Goal: Transaction & Acquisition: Download file/media

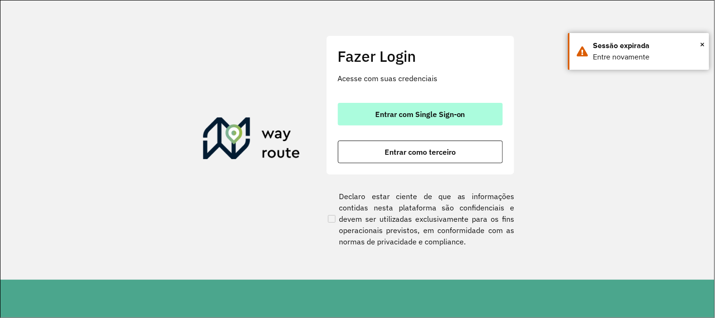
click at [404, 115] on span "Entrar com Single Sign-on" at bounding box center [420, 114] width 90 height 8
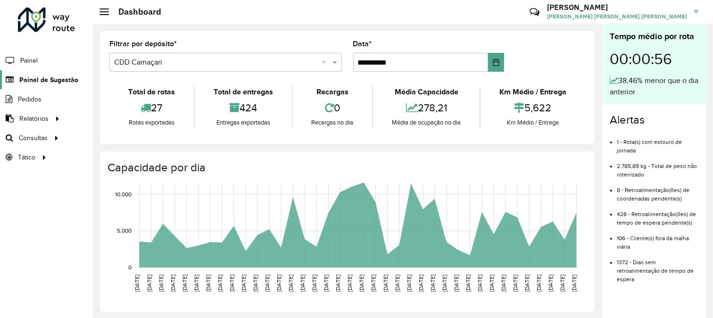
click at [59, 78] on span "Painel de Sugestão" at bounding box center [48, 80] width 59 height 10
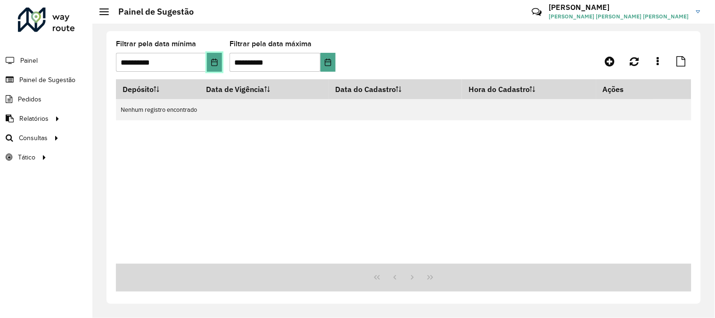
click at [208, 60] on button "Choose Date" at bounding box center [214, 62] width 15 height 19
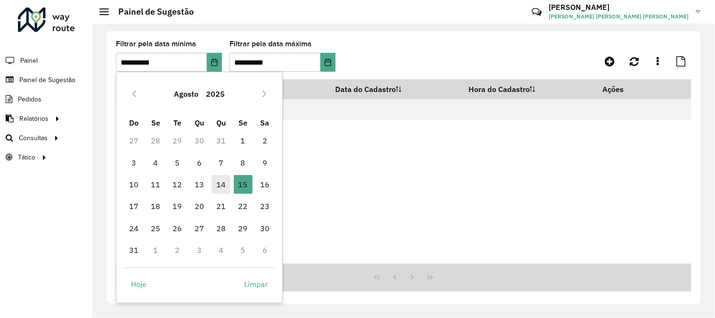
click at [213, 179] on span "14" at bounding box center [221, 184] width 19 height 19
type input "**********"
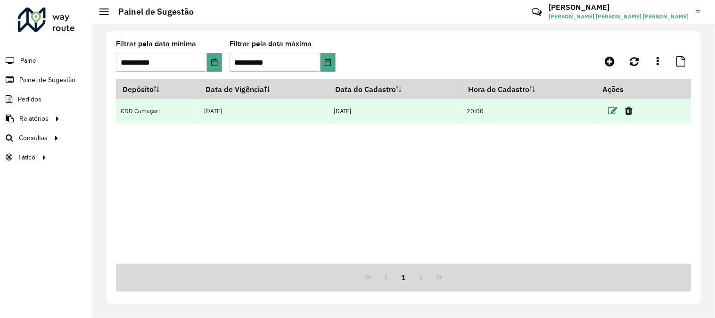
click at [615, 107] on icon at bounding box center [613, 110] width 9 height 9
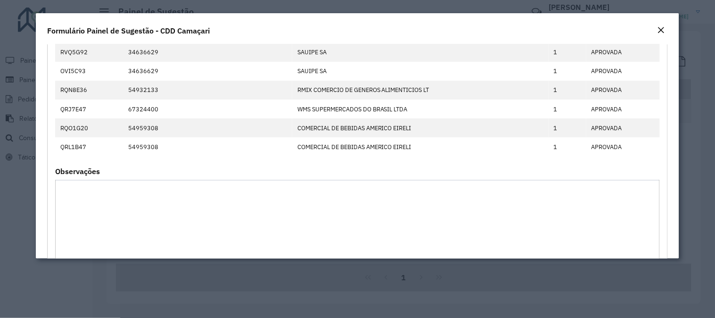
scroll to position [733, 0]
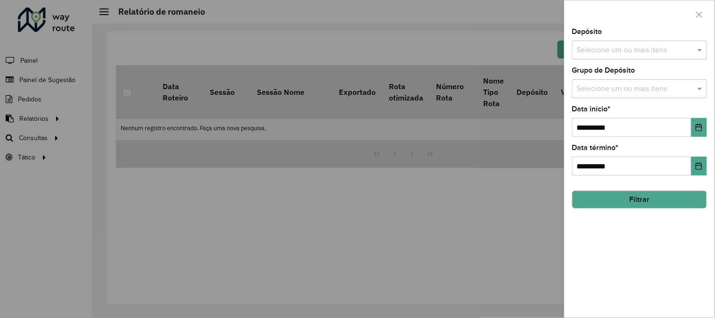
click at [602, 50] on input "text" at bounding box center [635, 50] width 121 height 11
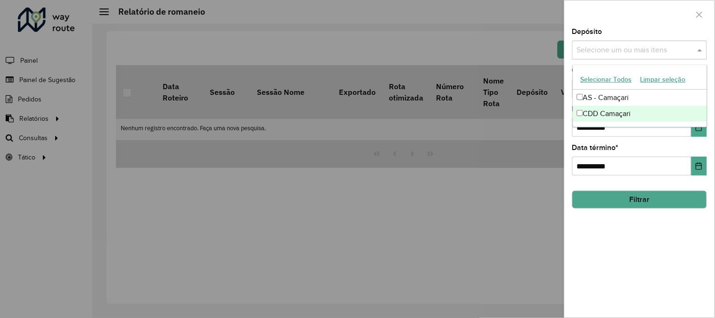
click at [606, 108] on div "CDD Camaçari" at bounding box center [640, 114] width 134 height 16
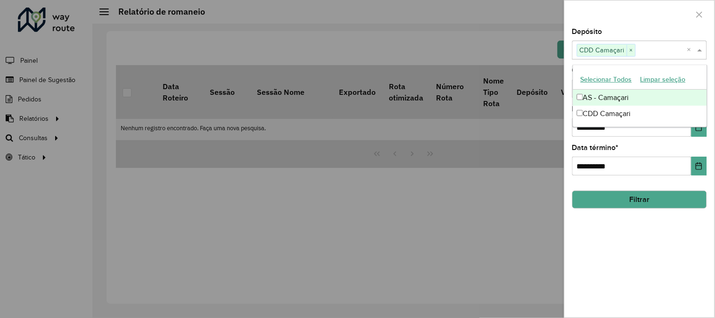
click at [646, 29] on div "Depósito Selecione um ou mais itens CDD Camaçari × ×" at bounding box center [639, 43] width 135 height 31
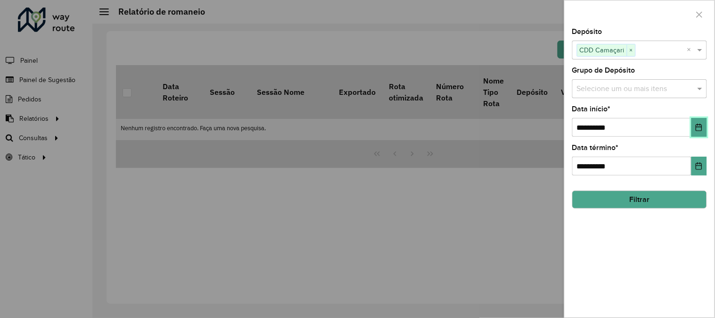
click at [702, 128] on icon "Choose Date" at bounding box center [699, 128] width 8 height 8
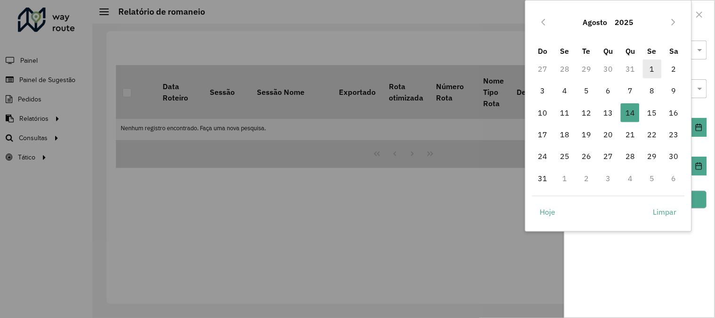
click at [646, 67] on span "1" at bounding box center [652, 68] width 19 height 19
type input "**********"
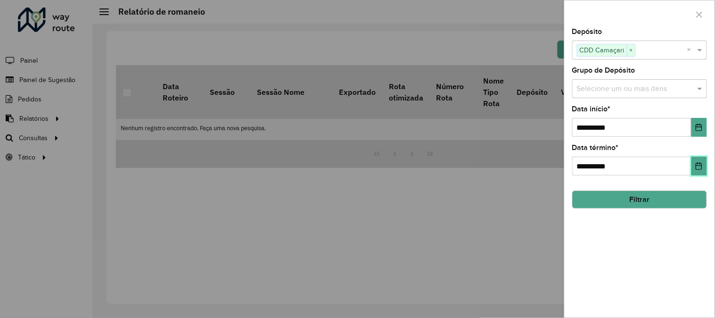
click at [694, 164] on button "Choose Date" at bounding box center [700, 166] width 16 height 19
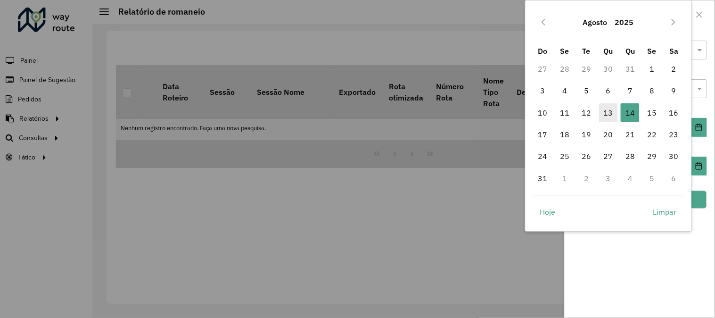
click at [611, 110] on span "13" at bounding box center [608, 112] width 19 height 19
type input "**********"
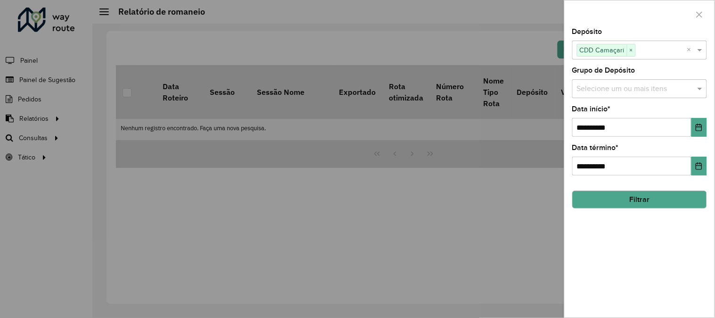
click at [614, 200] on button "Filtrar" at bounding box center [639, 199] width 135 height 18
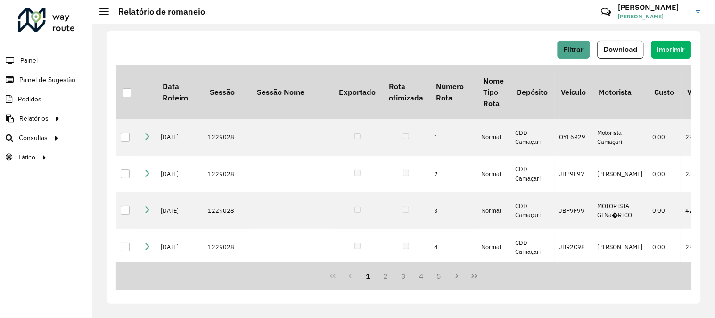
click at [389, 41] on div "Filtrar Download Imprimir" at bounding box center [404, 50] width 576 height 18
click at [130, 91] on div at bounding box center [127, 92] width 9 height 9
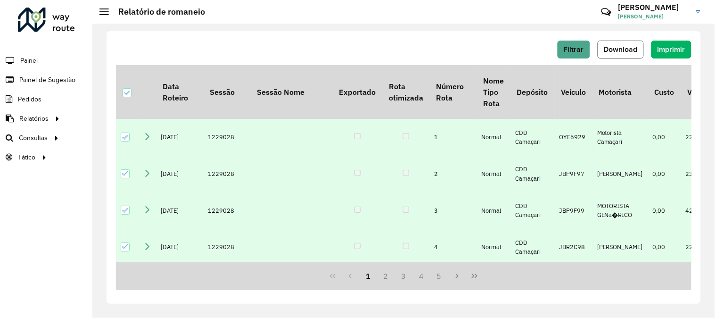
click at [625, 49] on span "Download" at bounding box center [621, 49] width 34 height 8
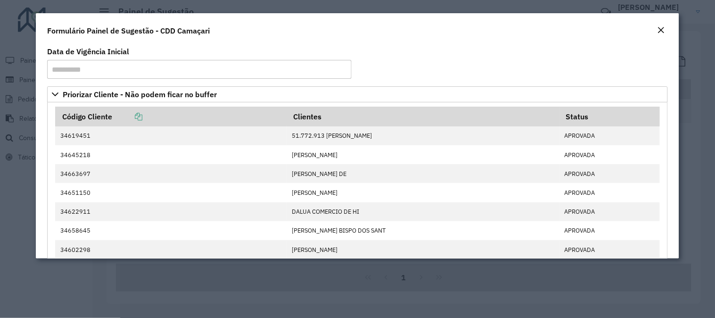
scroll to position [733, 0]
